Goal: Check status: Check status

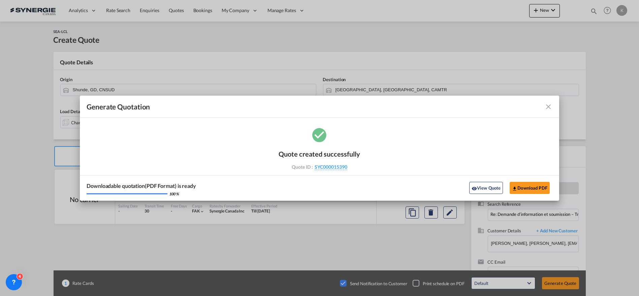
click at [549, 104] on md-icon "icon-close fg-AAA8AD cursor m-0" at bounding box center [549, 107] width 8 height 8
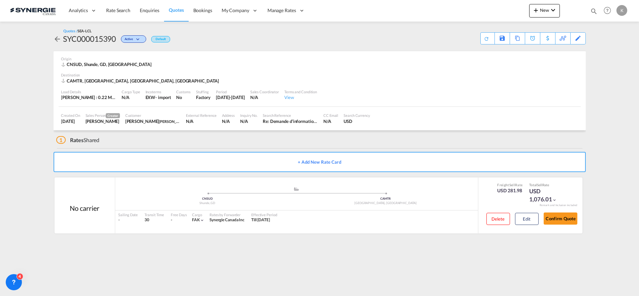
click at [592, 11] on md-icon "icon-magnify" at bounding box center [593, 10] width 7 height 7
click at [495, 14] on select "Bookings Quotes Enquiries" at bounding box center [487, 11] width 32 height 12
select select "Quotes"
click at [471, 5] on select "Bookings Quotes Enquiries" at bounding box center [487, 11] width 32 height 12
click at [522, 12] on input at bounding box center [543, 11] width 84 height 12
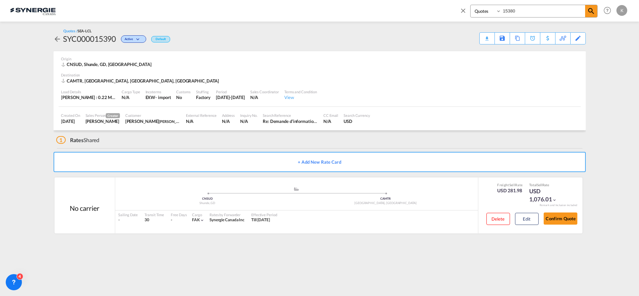
type input "15380"
